Goal: Task Accomplishment & Management: Complete application form

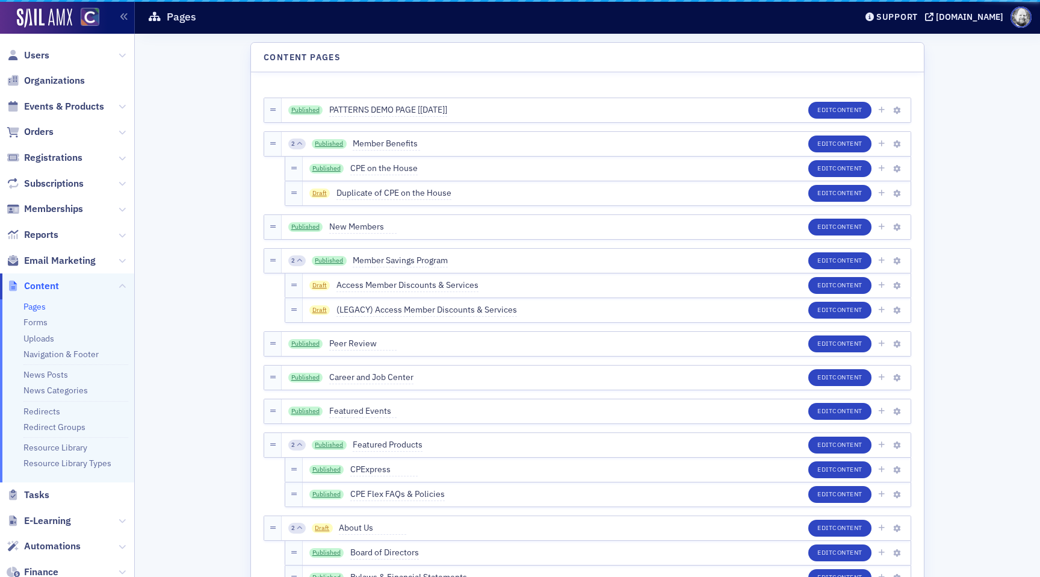
scroll to position [182, 0]
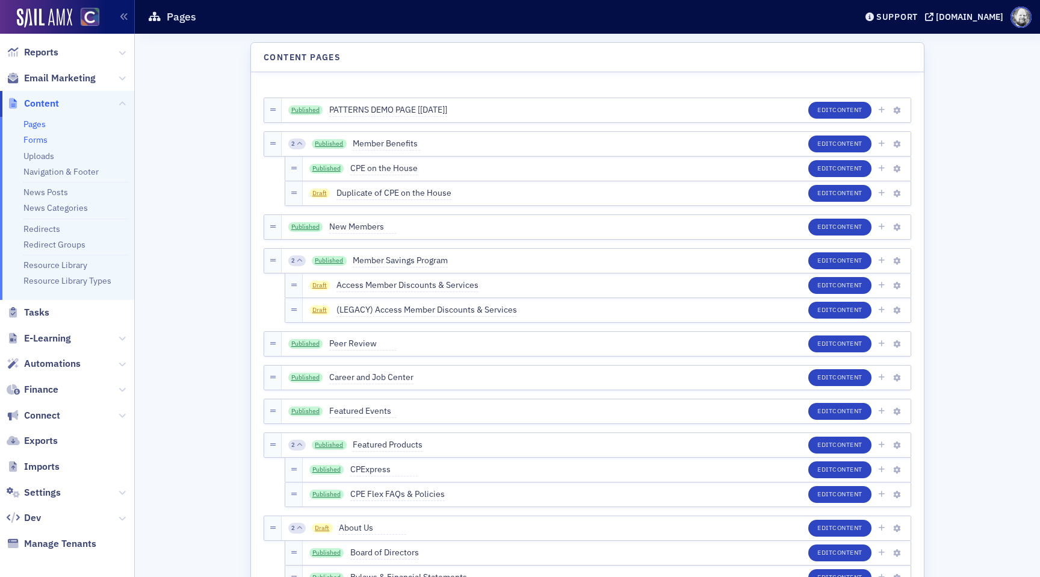
click at [34, 139] on link "Forms" at bounding box center [35, 139] width 24 height 11
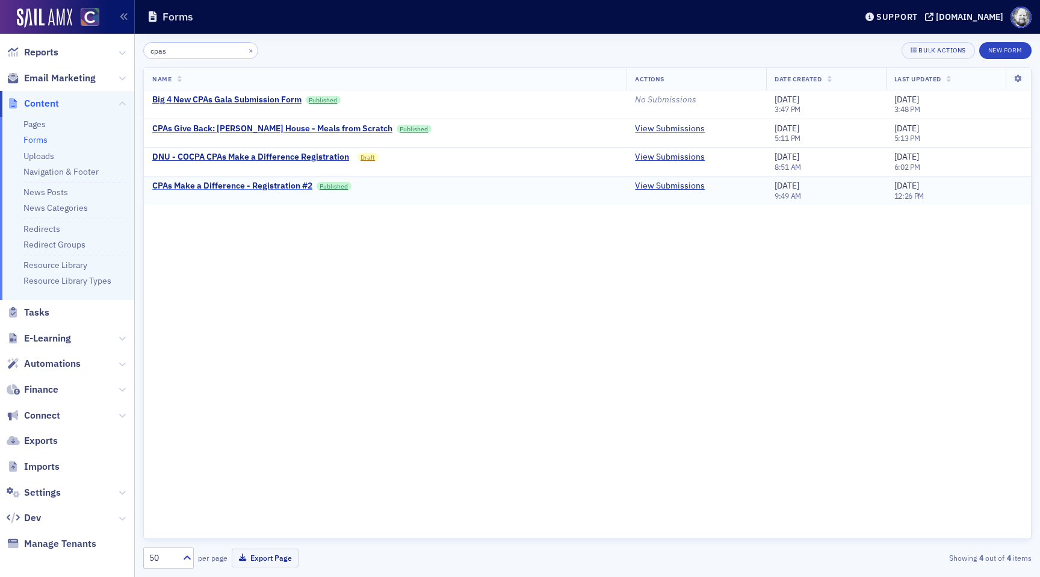
type input "cpas"
click at [203, 184] on div "CPAs Make a Difference - Registration #2" at bounding box center [232, 186] width 160 height 11
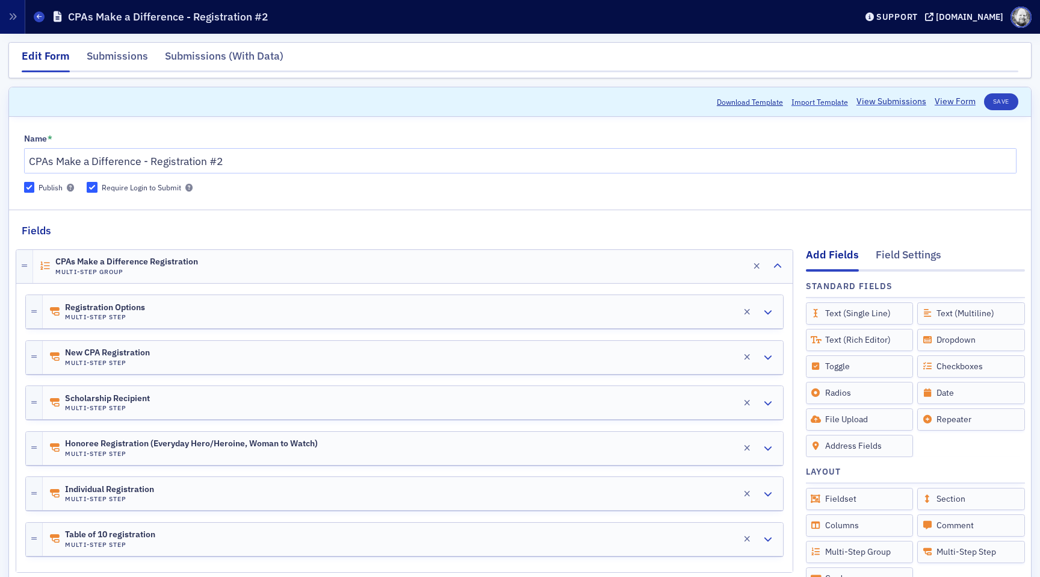
click at [884, 111] on header "Download Template Import Template View Submissions View Form Save" at bounding box center [520, 101] width 1022 height 29
click at [885, 102] on link "View Submissions" at bounding box center [891, 101] width 70 height 13
click at [887, 101] on link "View Submissions" at bounding box center [891, 101] width 70 height 13
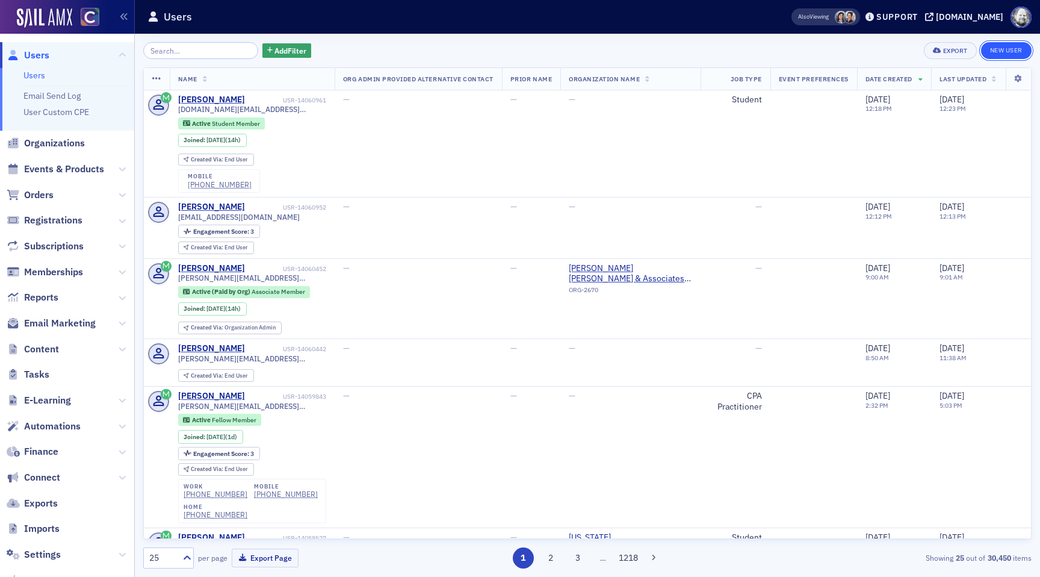
click at [992, 48] on link "New User" at bounding box center [1006, 50] width 51 height 17
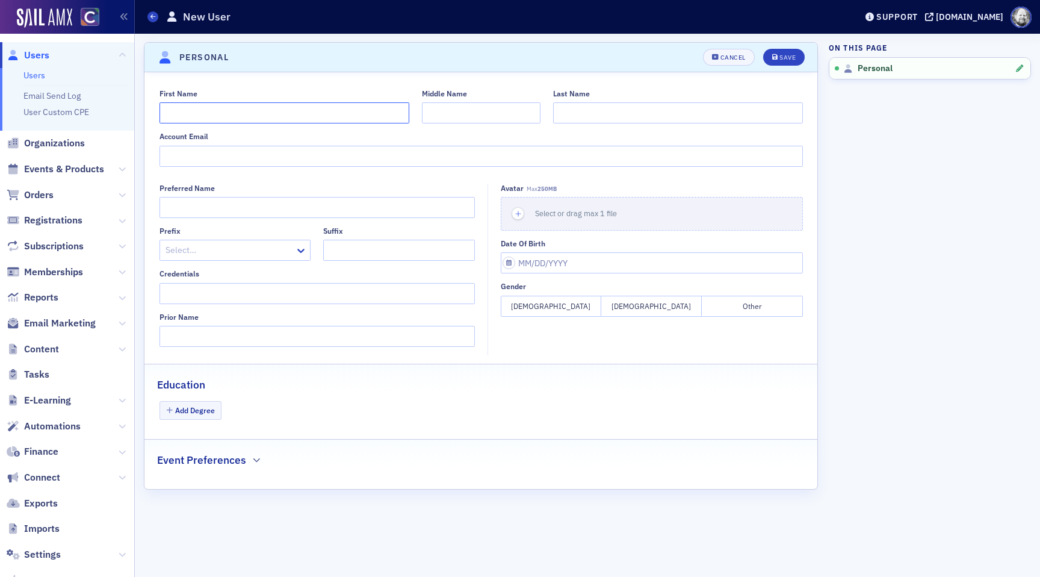
click at [236, 105] on input "First Name" at bounding box center [285, 112] width 250 height 21
type input "Cole"
paste input "Cole Buerger"
type input "Buerger"
click at [196, 157] on input "Account Email" at bounding box center [481, 156] width 643 height 21
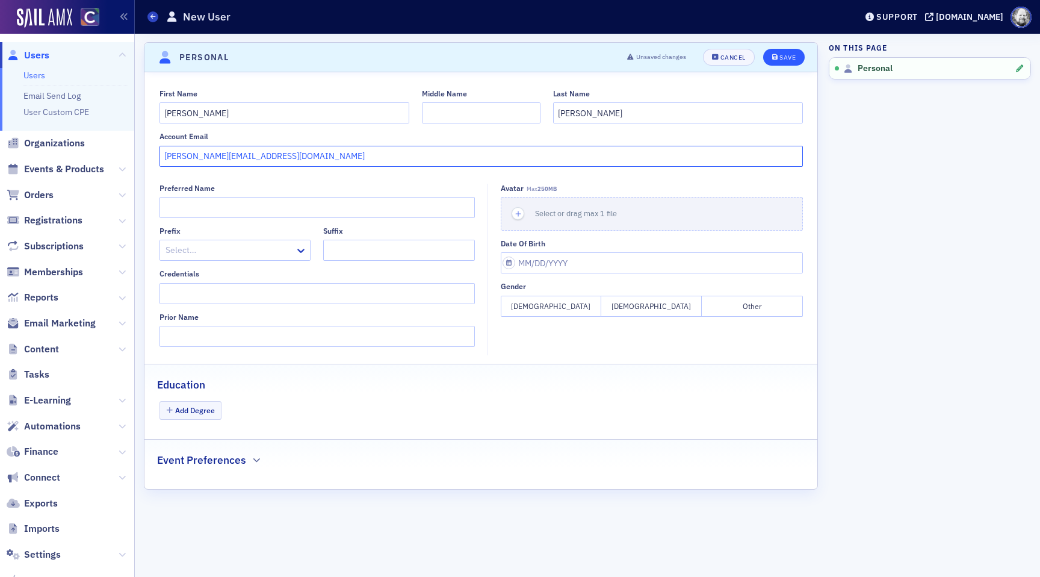
type input "cole@cocpa.org"
click at [774, 56] on icon "submit" at bounding box center [775, 57] width 6 height 7
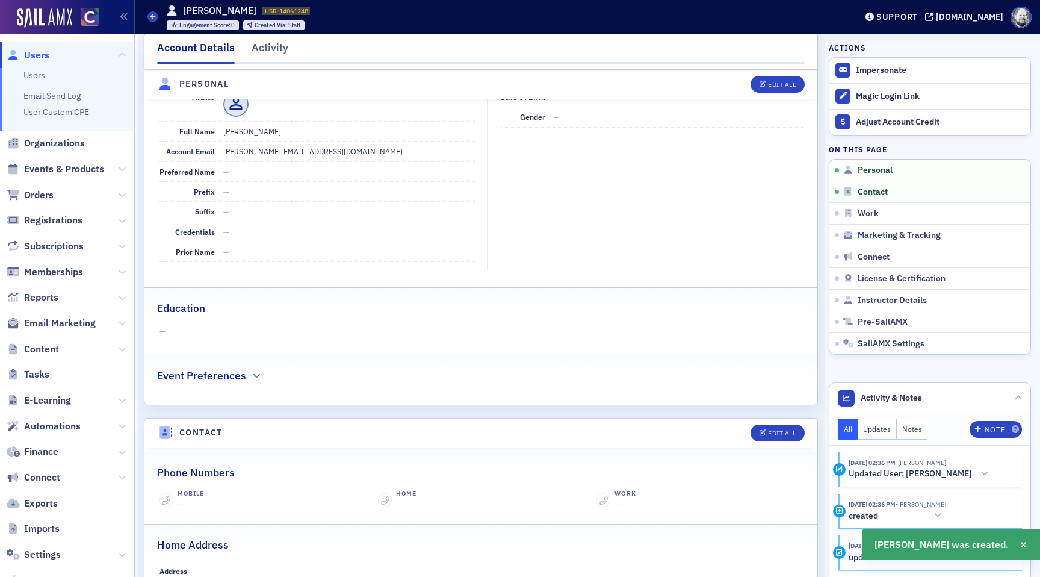
scroll to position [145, 0]
